Goal: Information Seeking & Learning: Find specific page/section

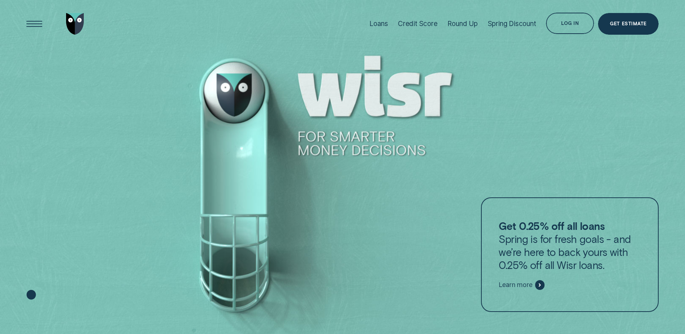
click at [572, 22] on div "Log in" at bounding box center [570, 24] width 18 height 4
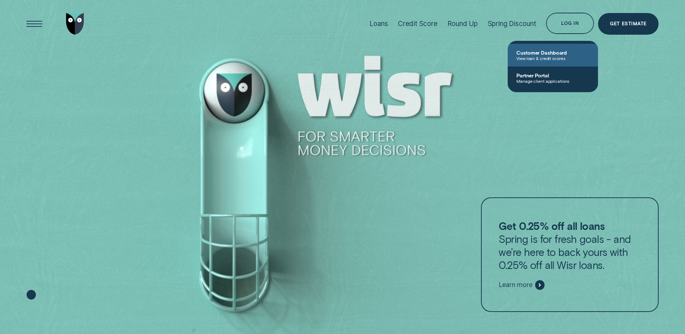
click at [550, 51] on span "Customer Dashboard" at bounding box center [552, 52] width 73 height 6
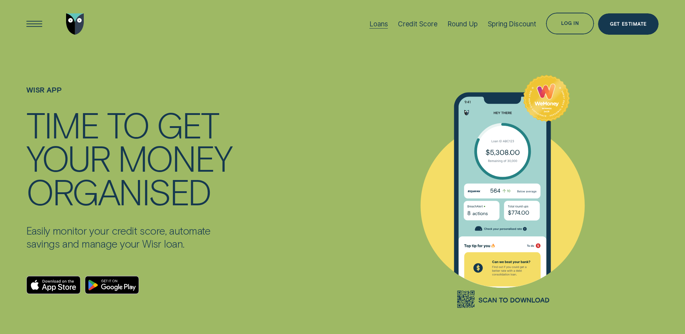
click at [380, 25] on div "Loans" at bounding box center [378, 24] width 18 height 8
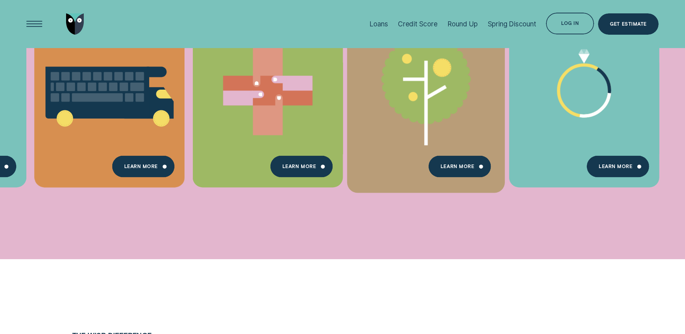
scroll to position [433, 0]
